Goal: Task Accomplishment & Management: Use online tool/utility

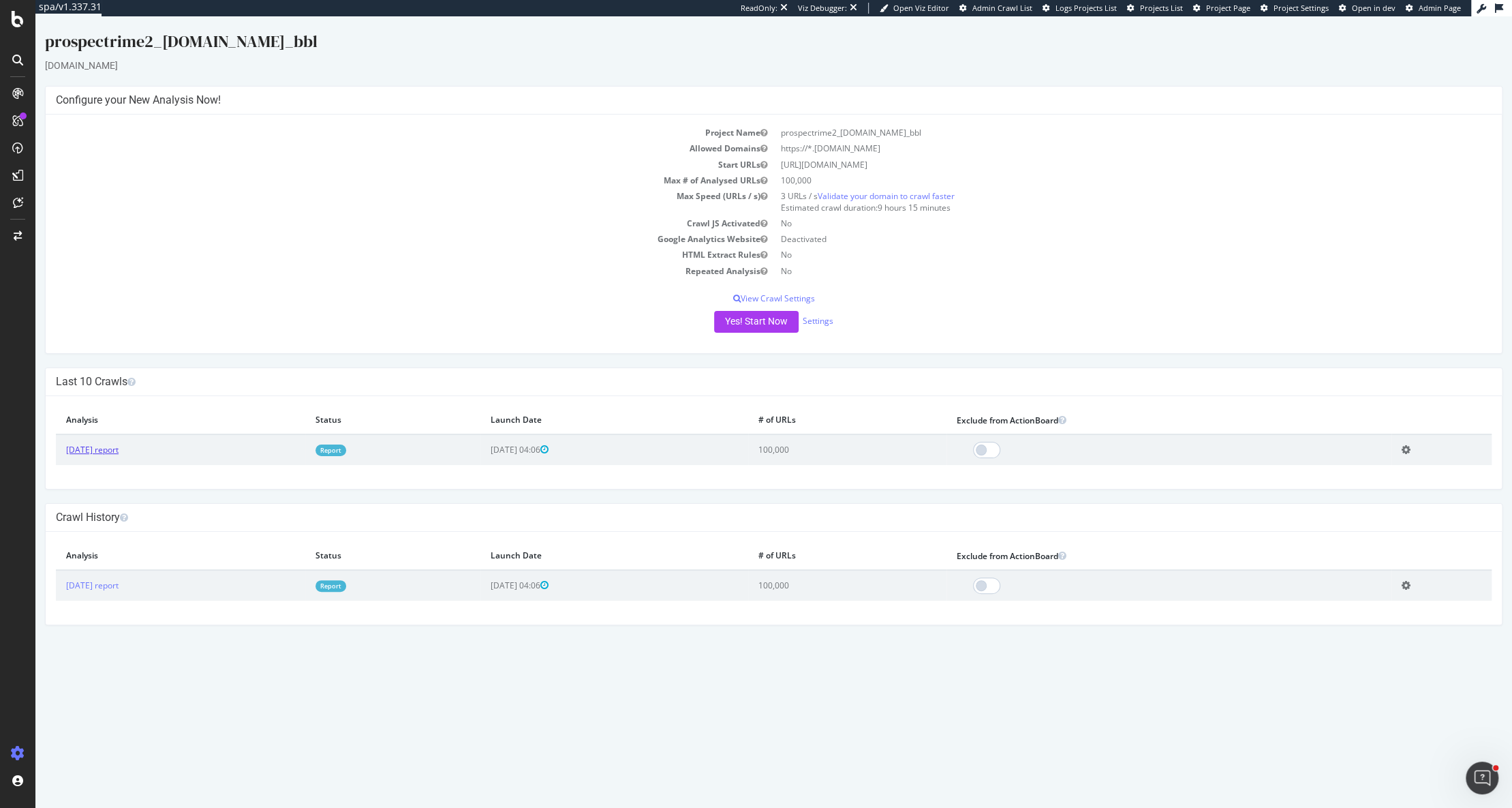
click at [119, 451] on link "[DATE] report" at bounding box center [93, 449] width 52 height 12
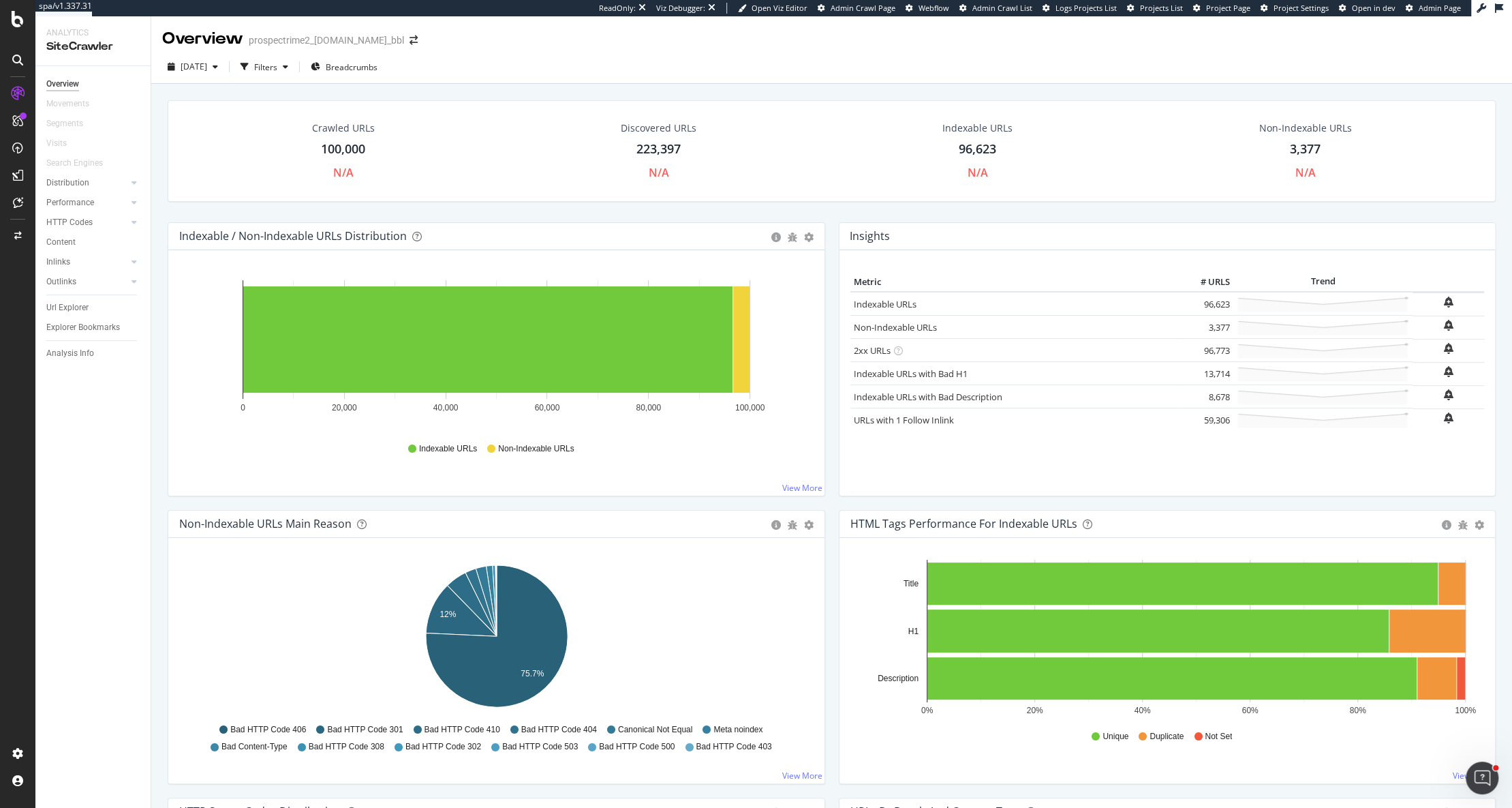
click at [137, 39] on div "SiteCrawler" at bounding box center [93, 46] width 93 height 15
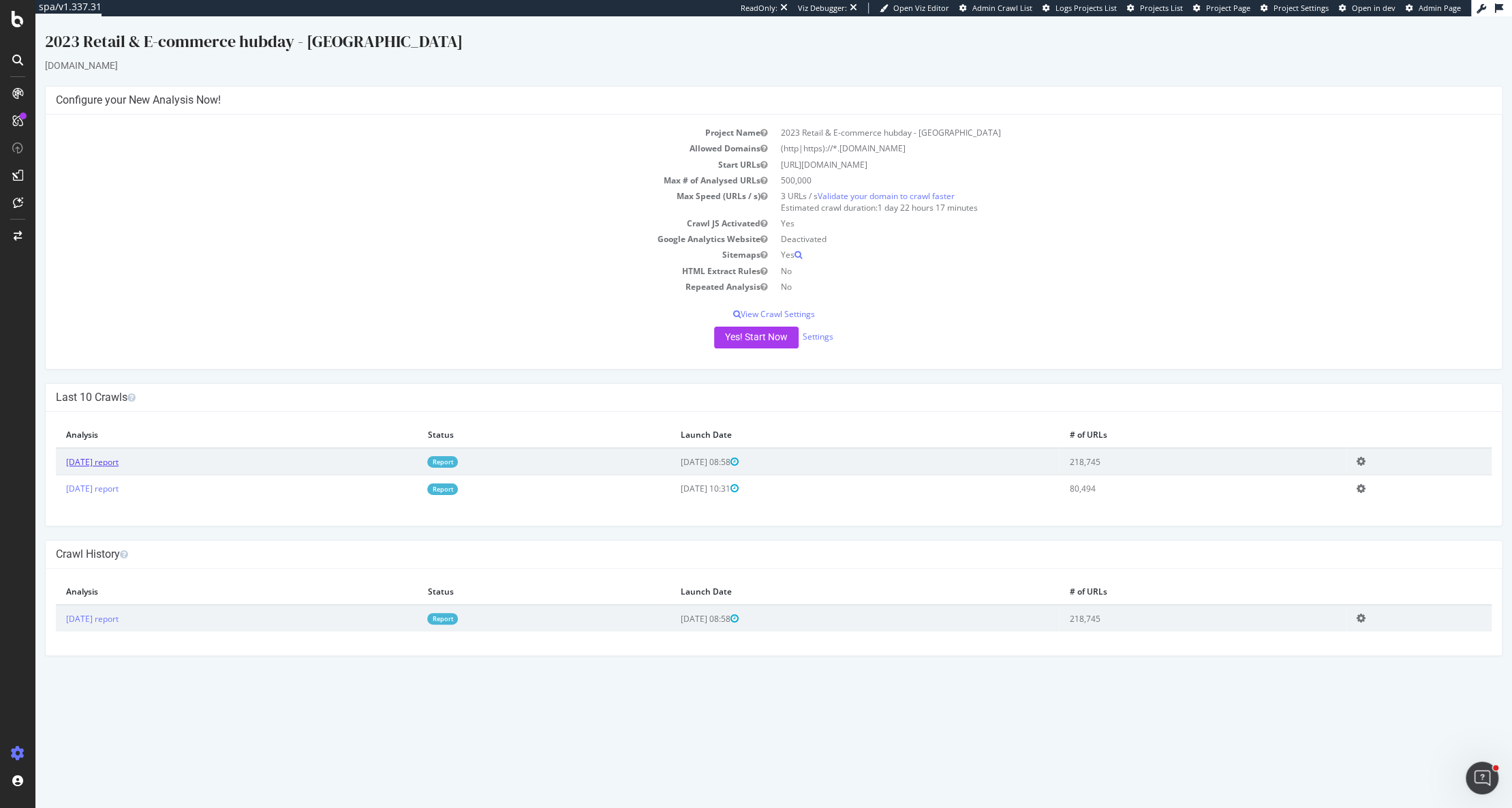
click at [118, 457] on link "[DATE] report" at bounding box center [93, 462] width 52 height 12
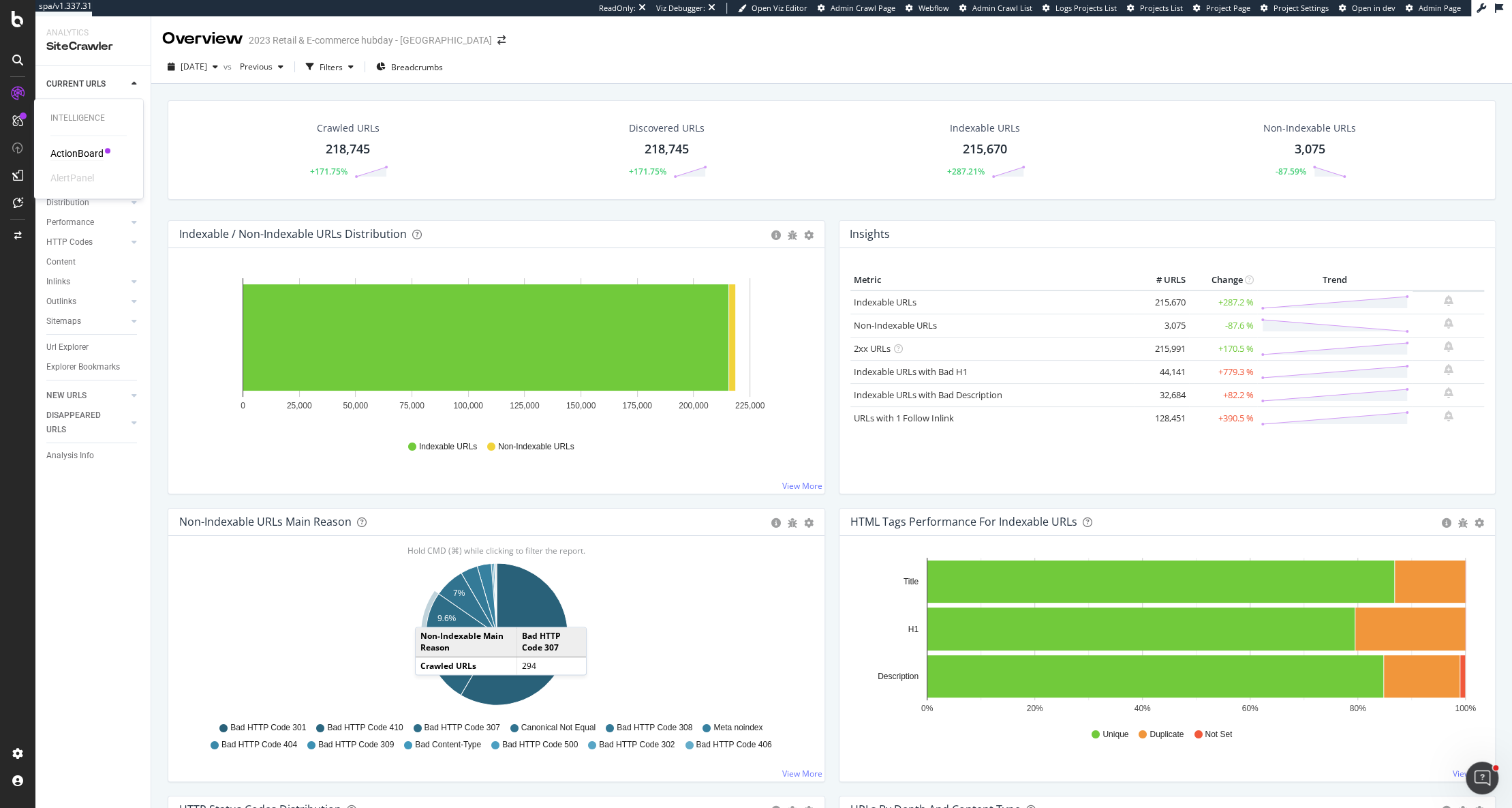
click at [66, 150] on div "ActionBoard" at bounding box center [76, 153] width 53 height 13
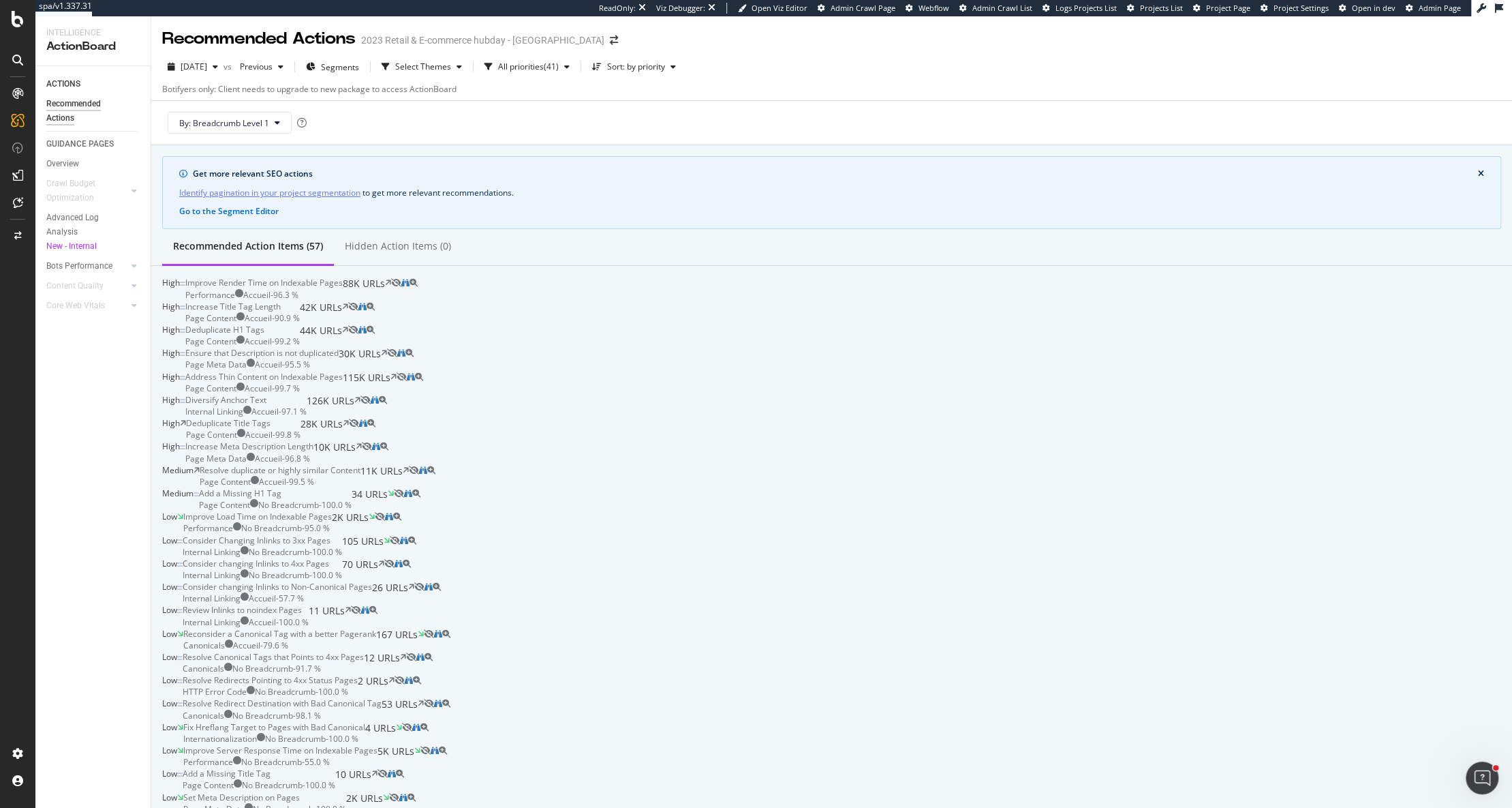
click at [343, 289] on div "Improve Render Time on Indexable Pages" at bounding box center [263, 282] width 157 height 12
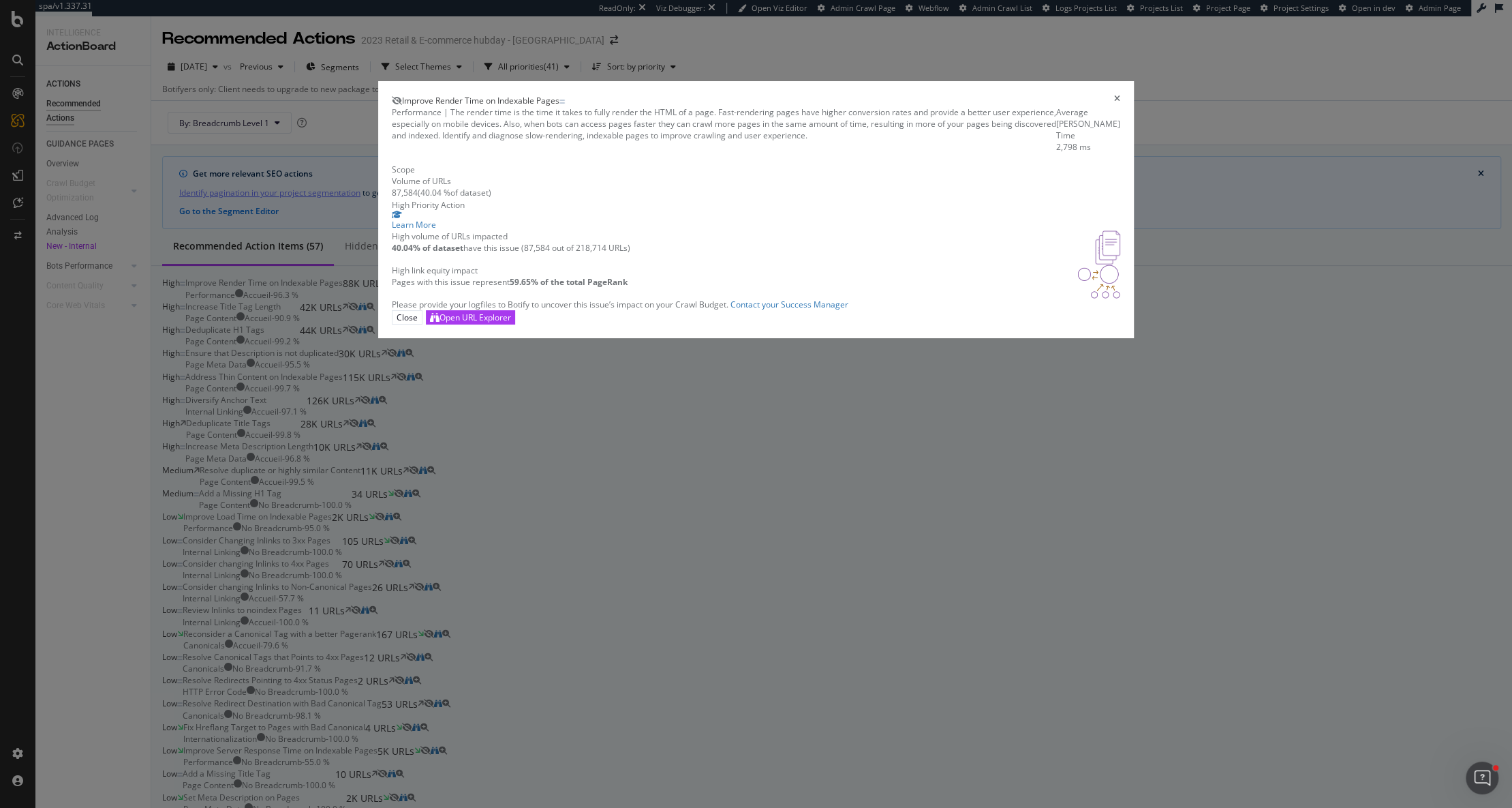
click at [1013, 106] on div "Improve Render Time on Indexable Pages" at bounding box center [756, 100] width 729 height 12
click at [1114, 106] on icon "times" at bounding box center [1117, 100] width 6 height 12
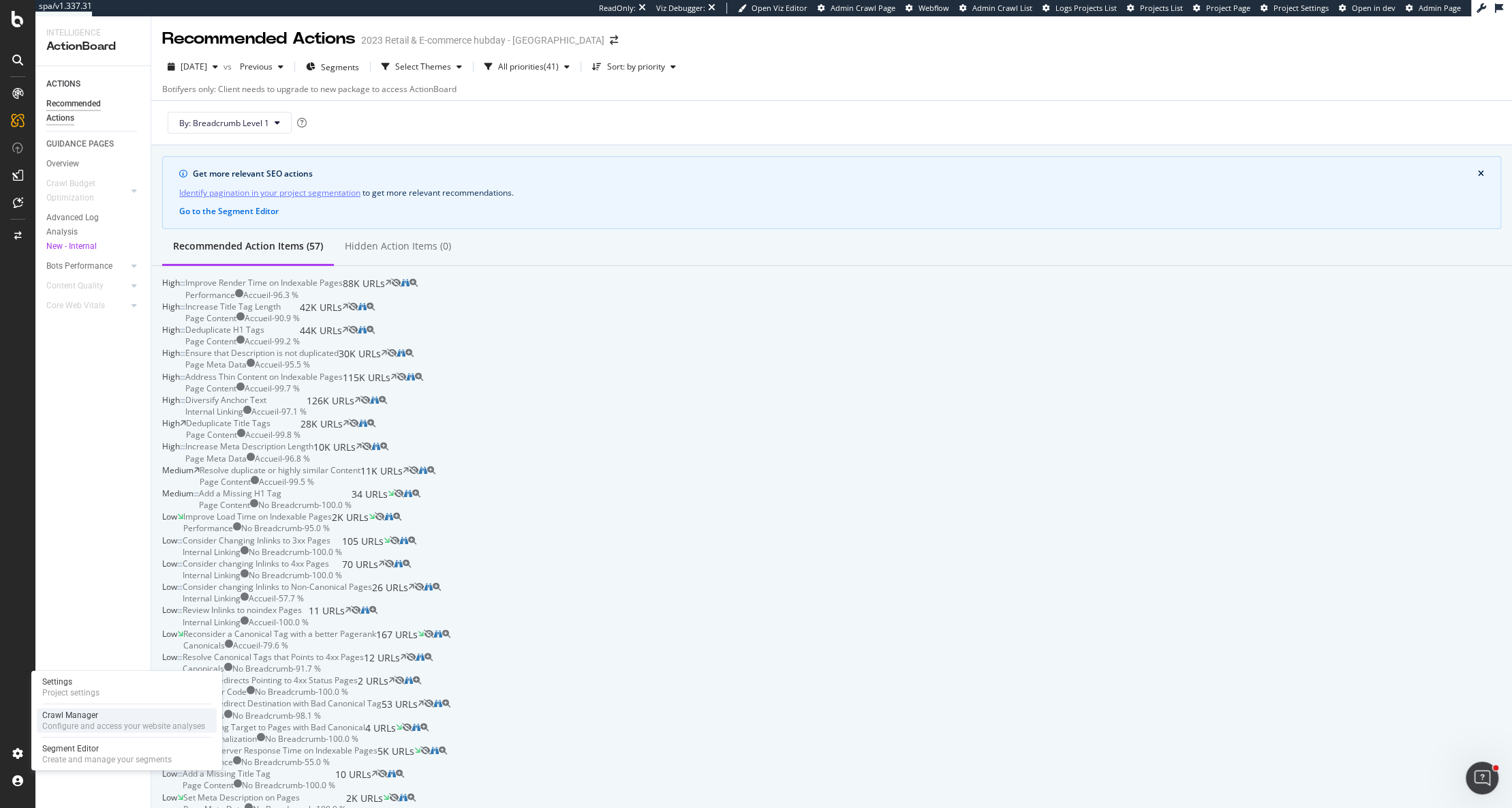
click at [77, 719] on div "Crawl Manager" at bounding box center [123, 715] width 163 height 11
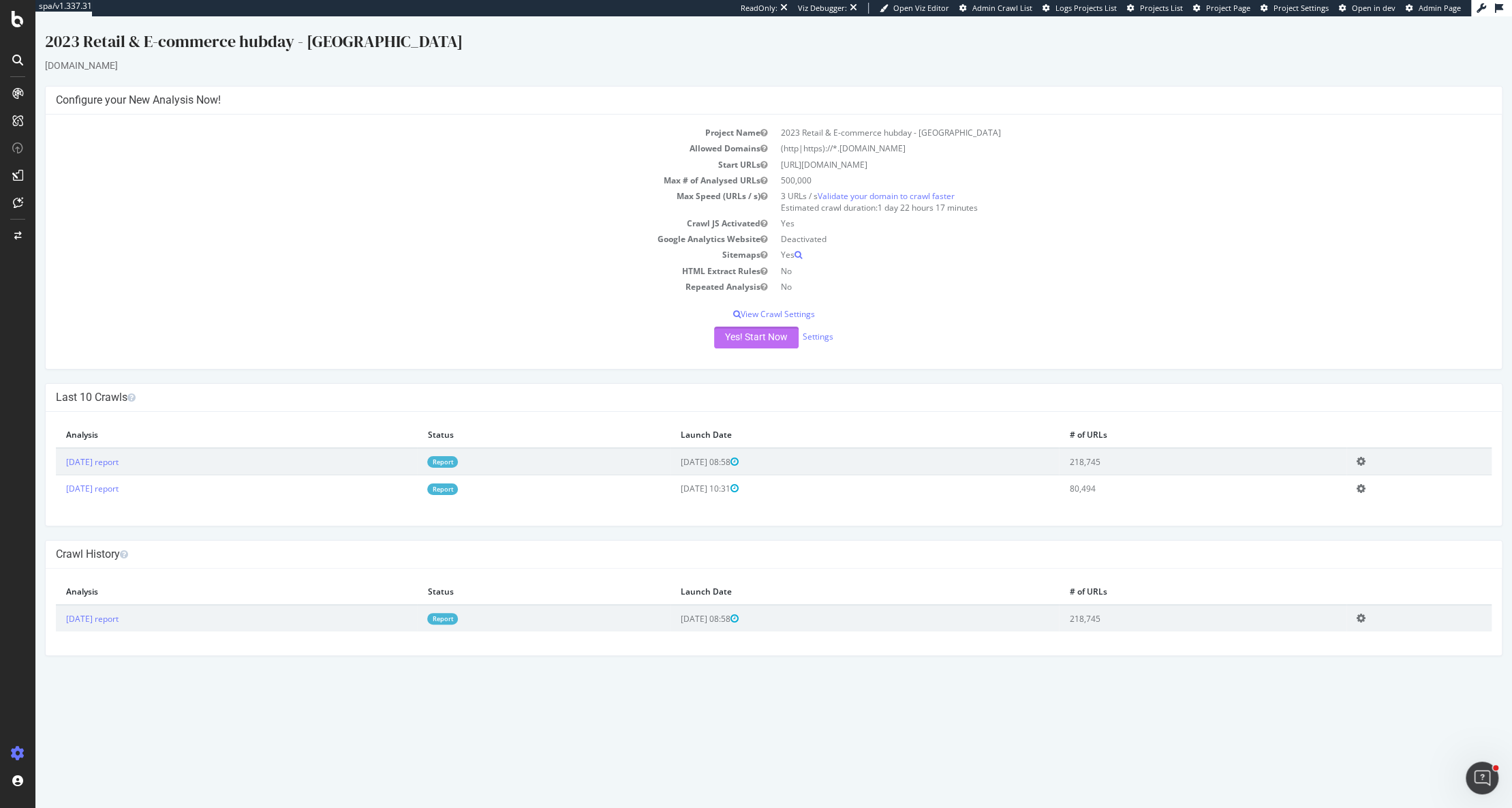
click at [756, 338] on button "Yes! Start Now" at bounding box center [756, 337] width 84 height 22
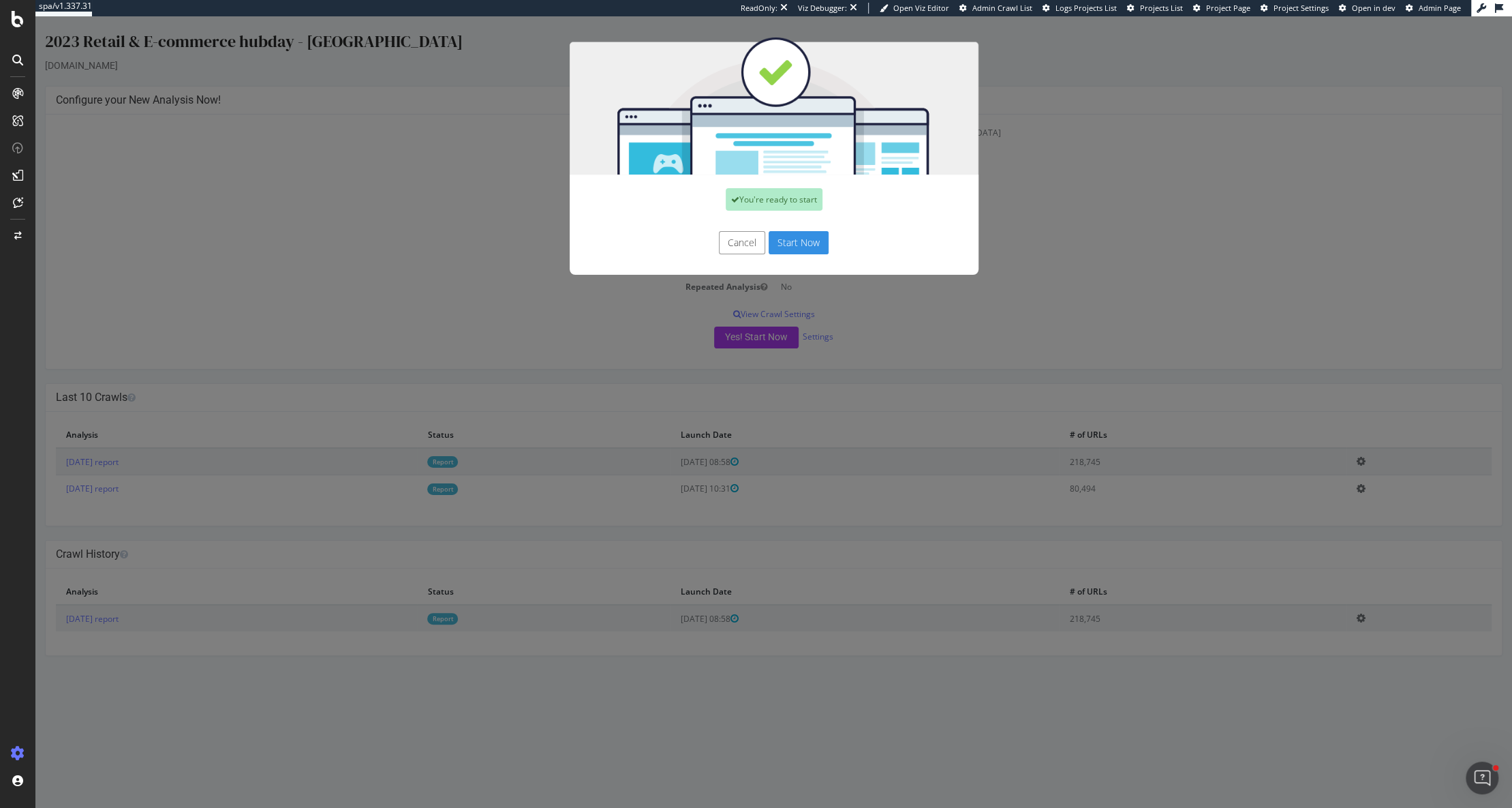
click at [807, 238] on button "Start Now" at bounding box center [799, 243] width 60 height 23
